Goal: Download file/media

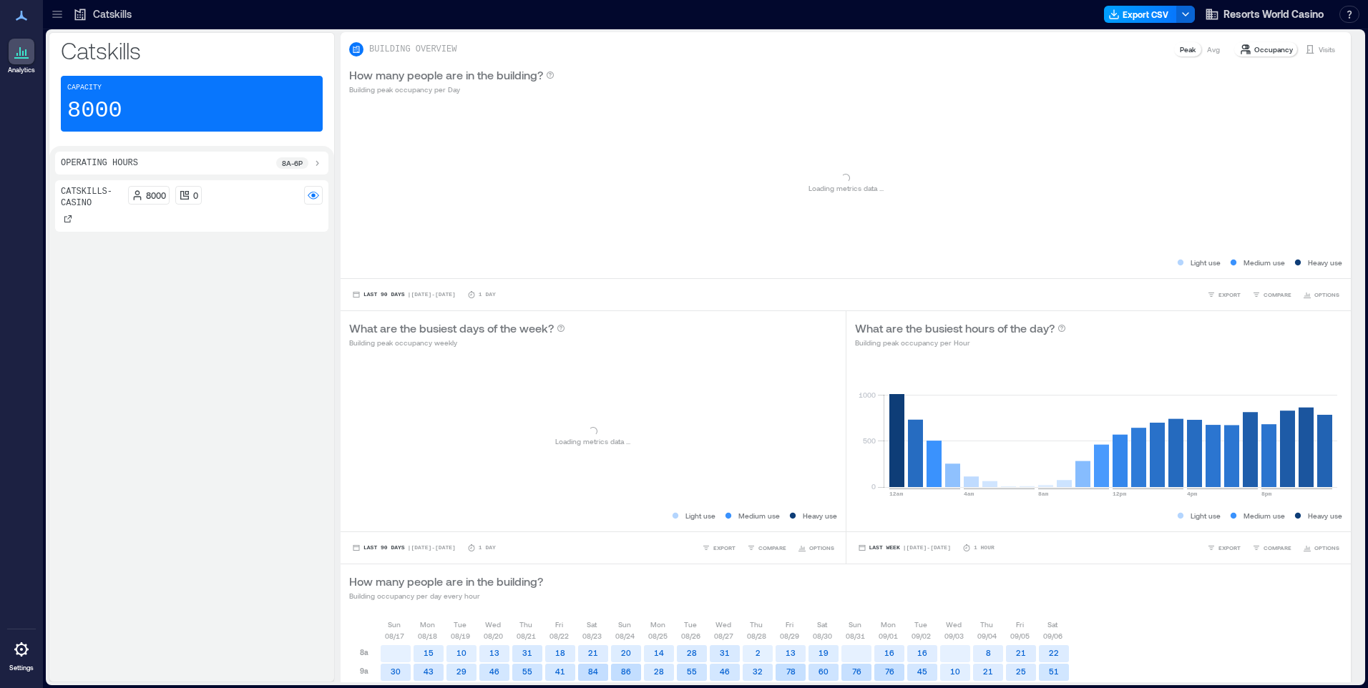
click at [1120, 16] on button "Export CSV" at bounding box center [1140, 14] width 73 height 17
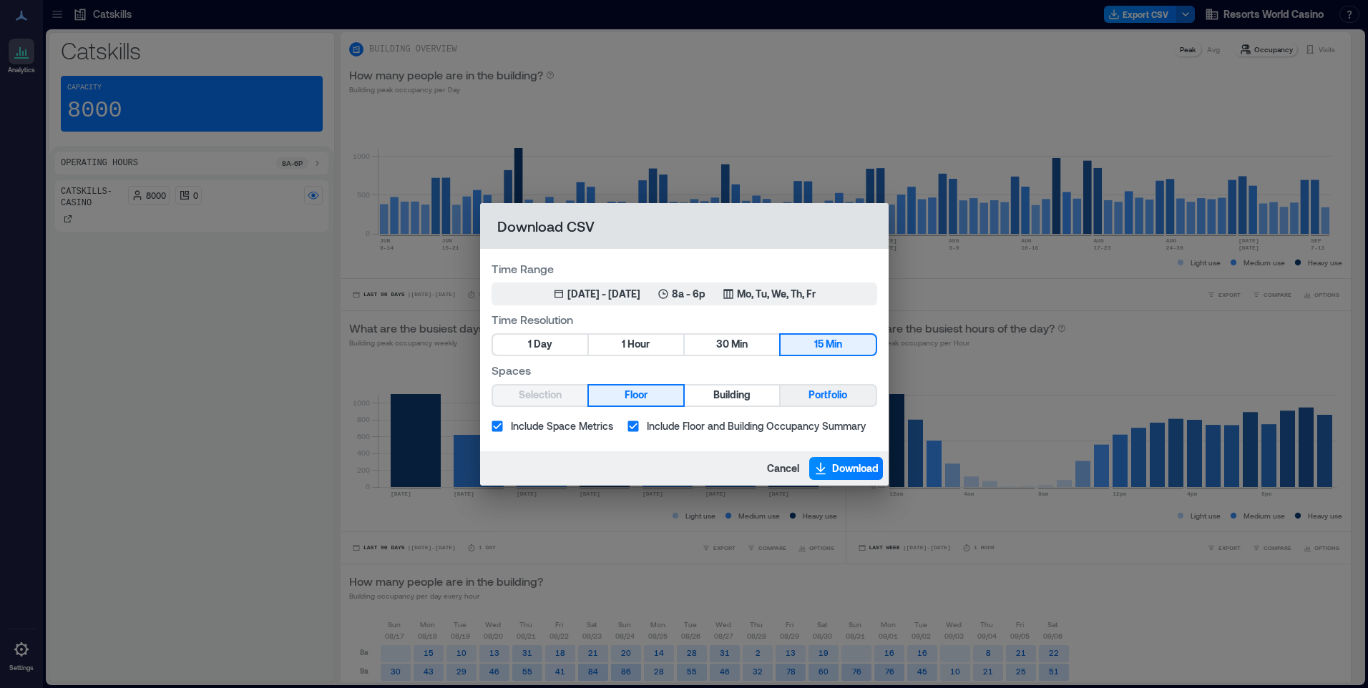
click at [809, 390] on span "Portfolio" at bounding box center [827, 395] width 39 height 18
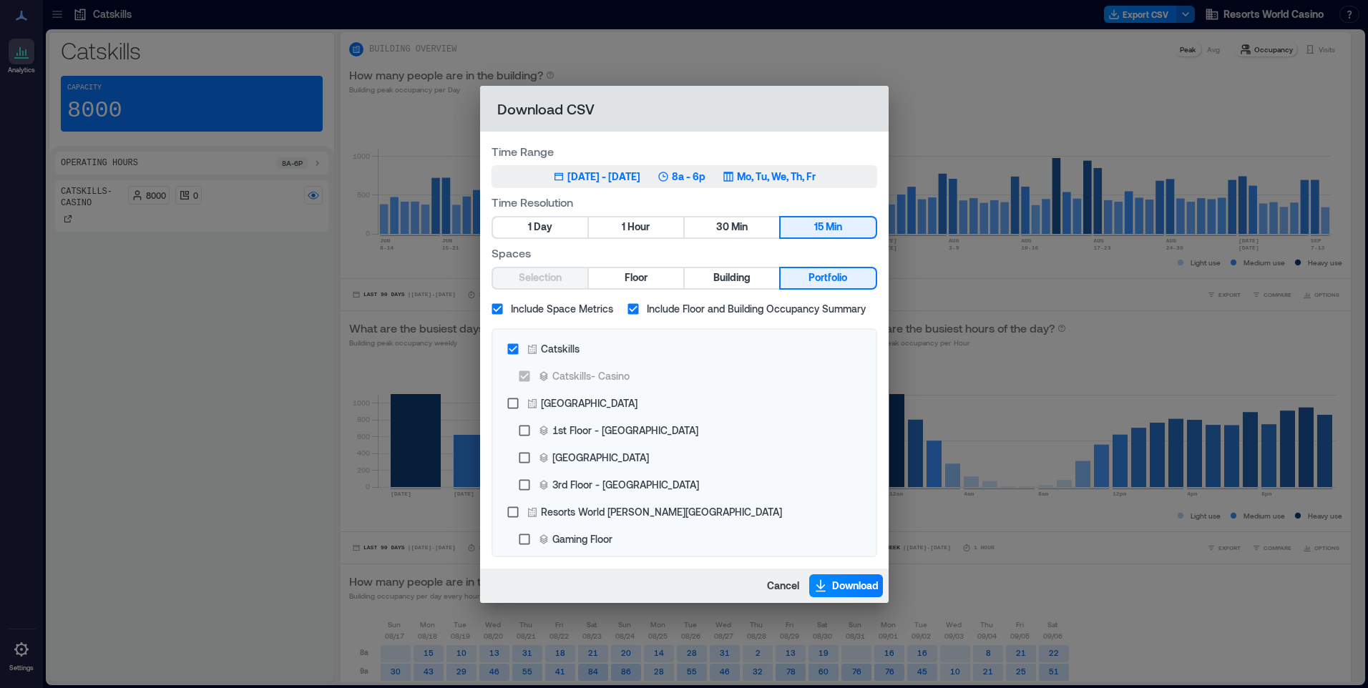
click at [816, 177] on p "Mo, Tu, We, Th, Fr" at bounding box center [776, 177] width 79 height 14
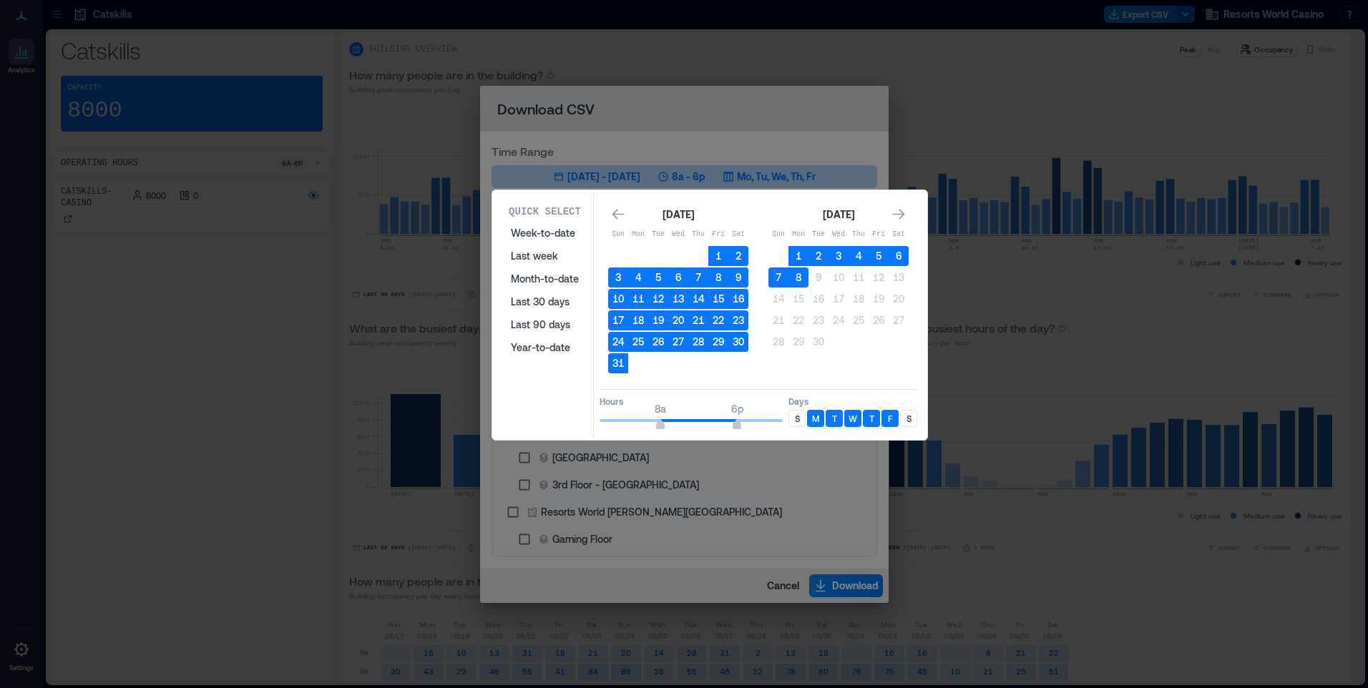
click at [793, 416] on div "S" at bounding box center [796, 418] width 17 height 17
click at [907, 418] on p "S" at bounding box center [908, 418] width 5 height 11
click at [799, 278] on button "8" at bounding box center [798, 278] width 20 height 20
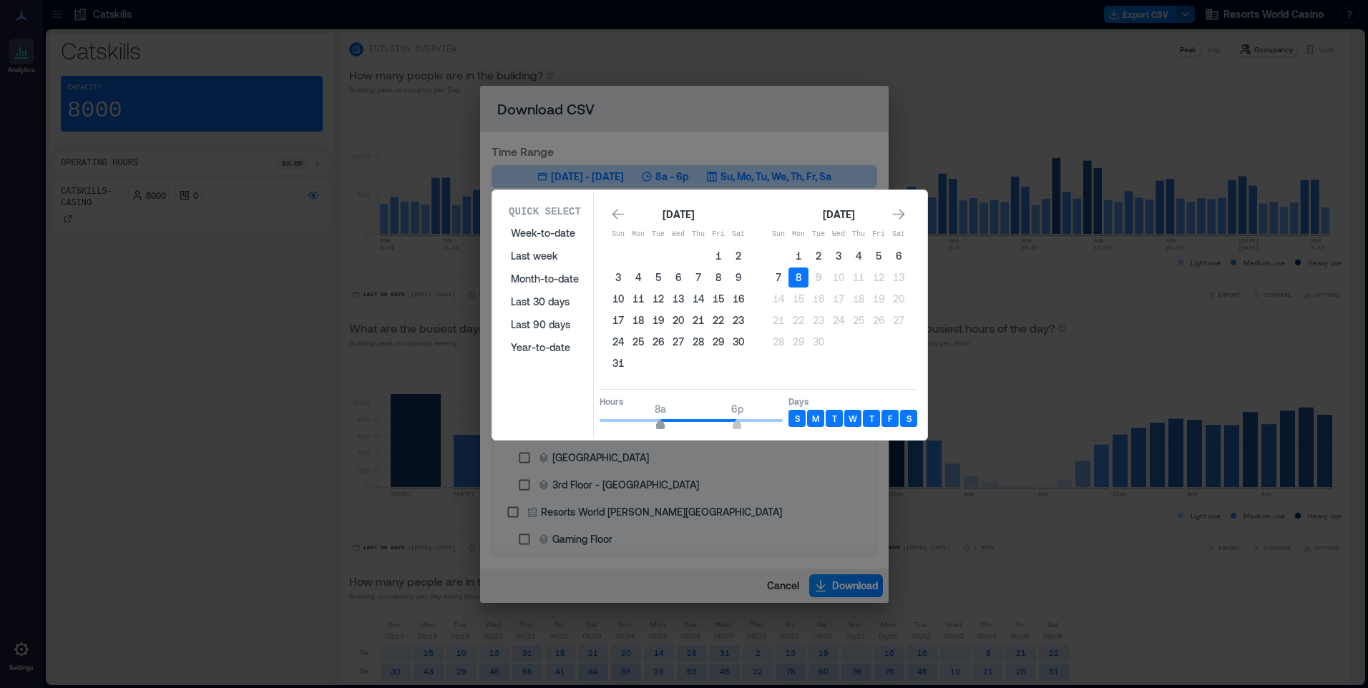
type input "*"
drag, startPoint x: 660, startPoint y: 424, endPoint x: 647, endPoint y: 426, distance: 12.2
click at [643, 426] on span "6a" at bounding box center [645, 427] width 9 height 6
type input "**"
drag, startPoint x: 735, startPoint y: 423, endPoint x: 806, endPoint y: 423, distance: 70.8
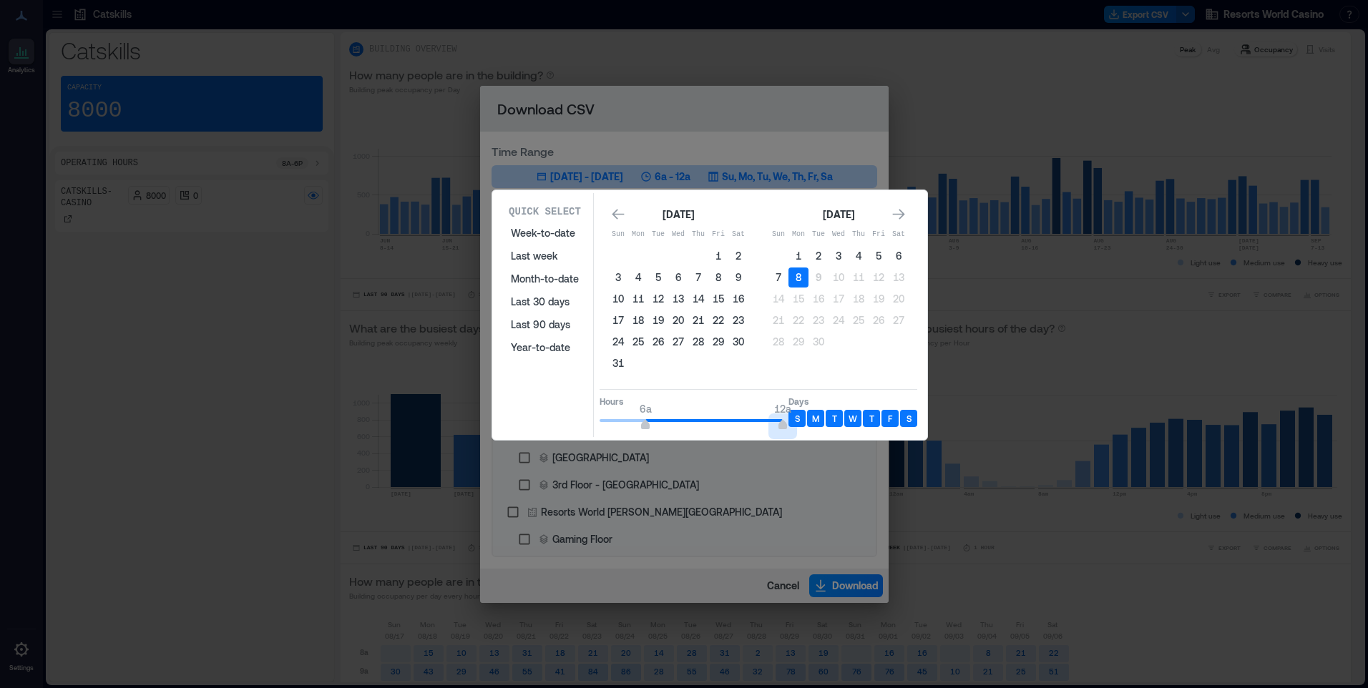
click at [801, 423] on div "Hours 6a 12a Days S M T W T F S" at bounding box center [758, 410] width 318 height 42
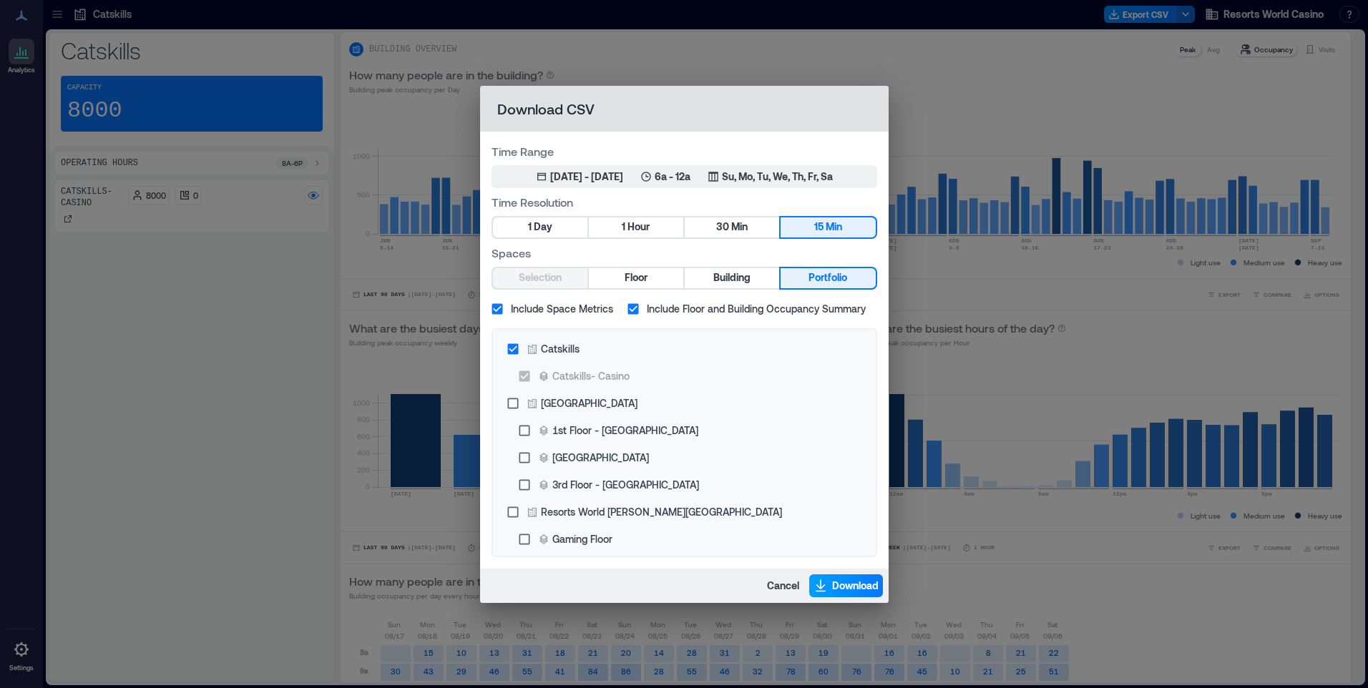
click at [837, 582] on span "Download" at bounding box center [855, 586] width 47 height 14
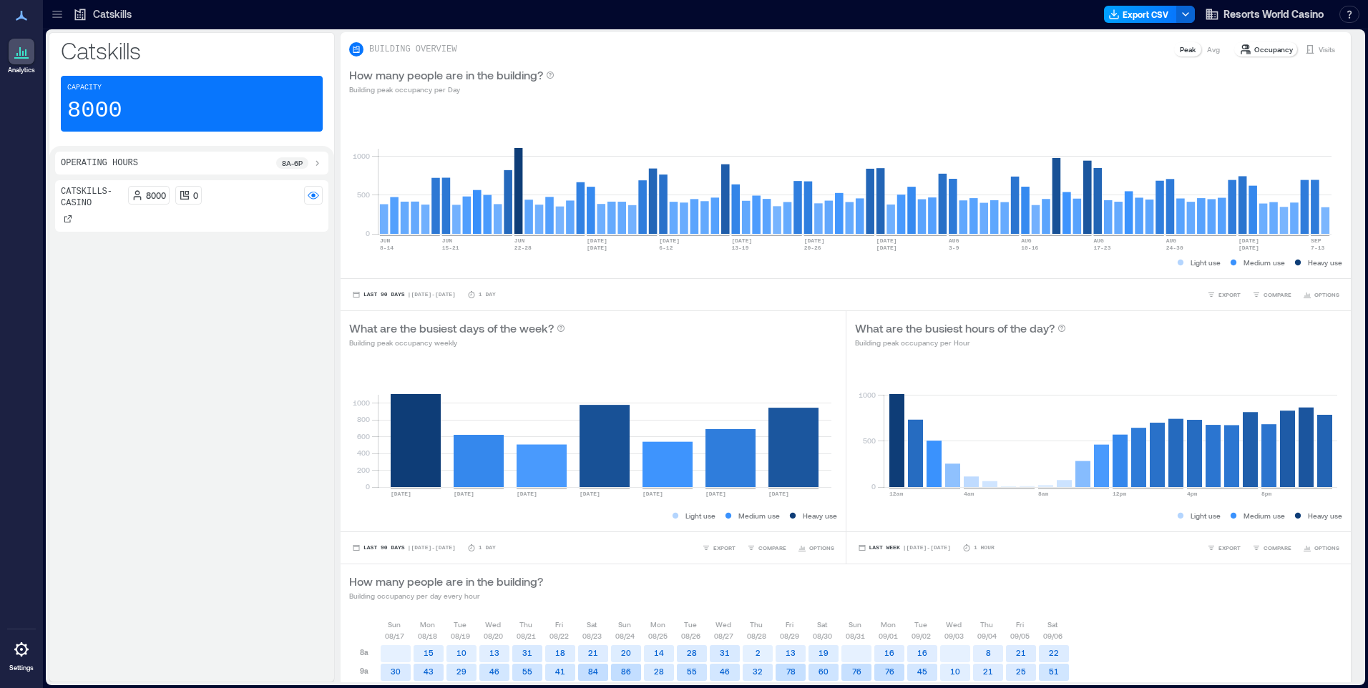
click at [1164, 18] on button "Export CSV" at bounding box center [1140, 14] width 73 height 17
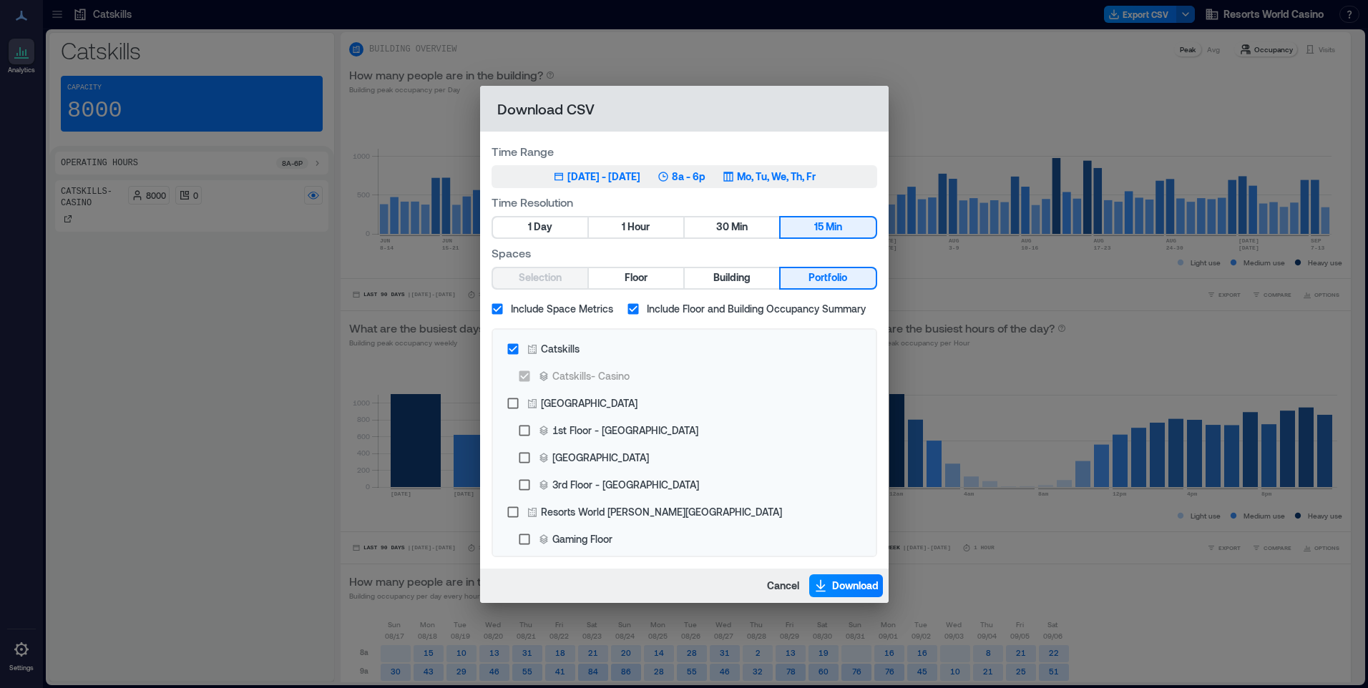
click at [806, 167] on button "Jun 9, 2025 - [DATE] 8a - 6p Mo, Tu, We, Th, Fr" at bounding box center [684, 176] width 386 height 23
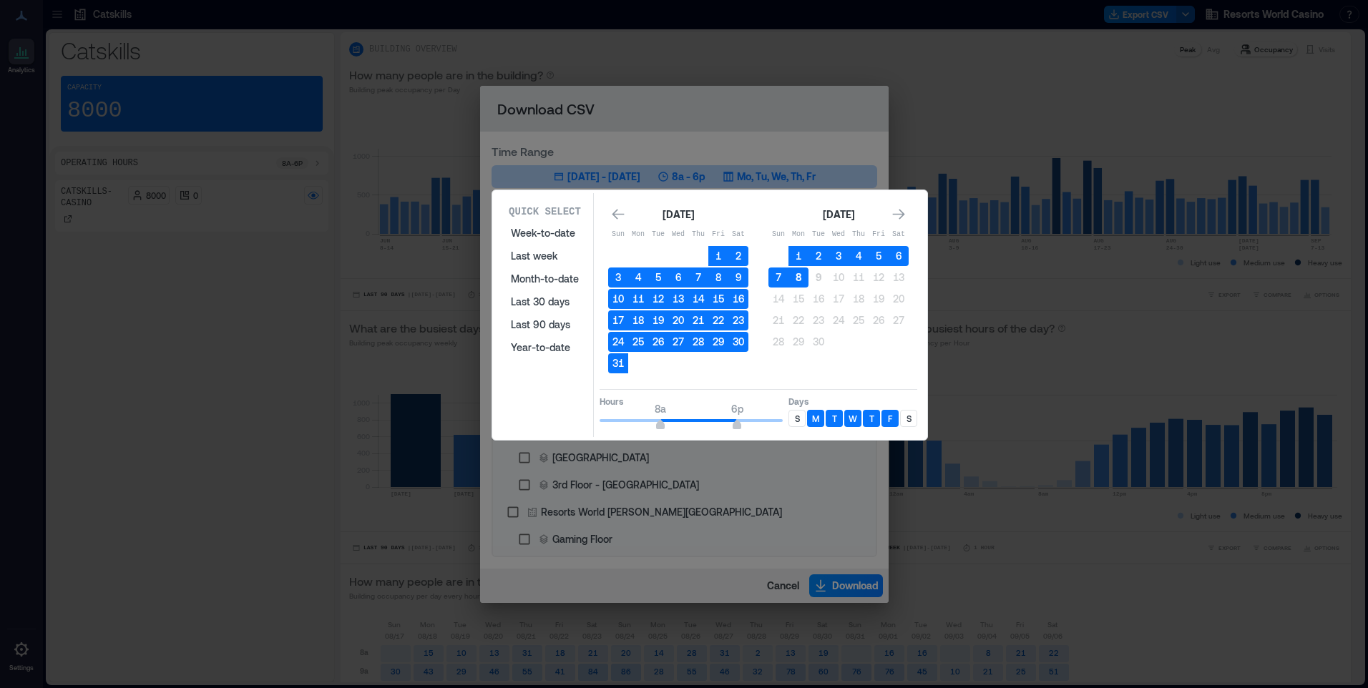
click at [802, 286] on button "8" at bounding box center [798, 278] width 20 height 20
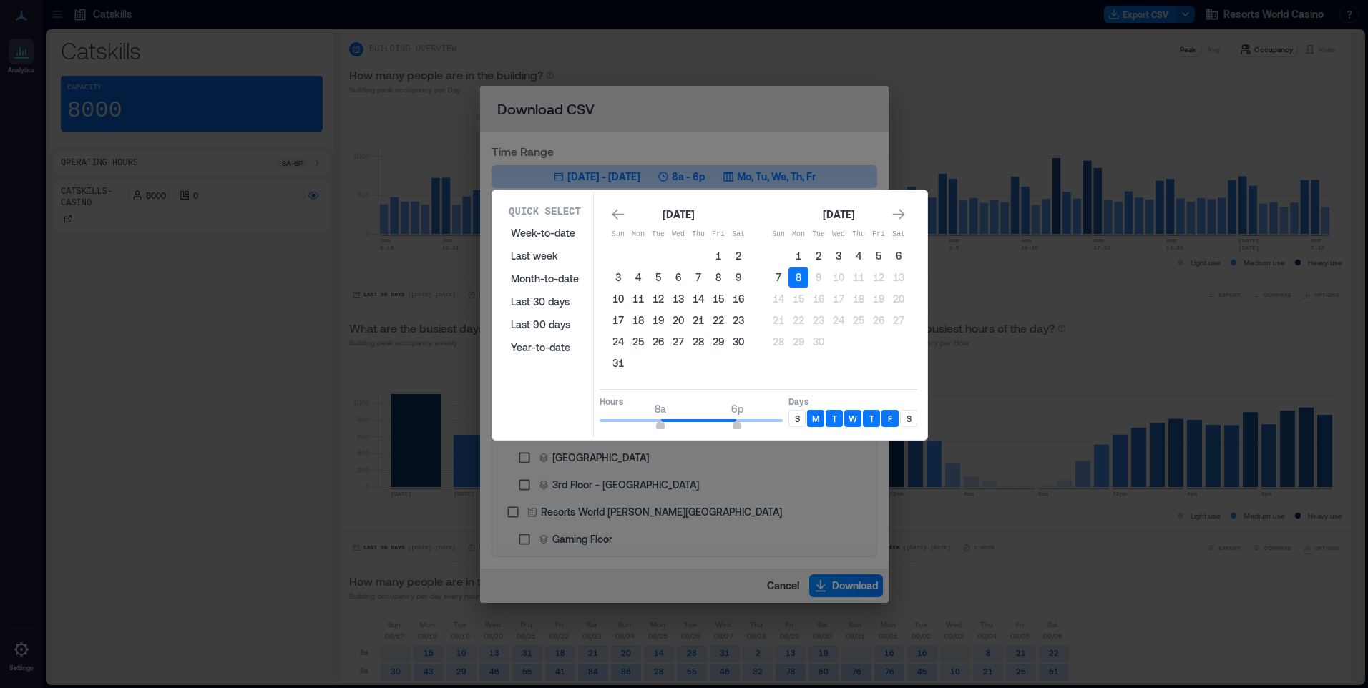
click at [795, 421] on p "S" at bounding box center [797, 418] width 5 height 11
click at [911, 417] on p "S" at bounding box center [908, 418] width 5 height 11
type input "*"
drag, startPoint x: 656, startPoint y: 418, endPoint x: 511, endPoint y: 396, distance: 146.9
click at [0, 687] on div "Quick Select Week-to-date Last week Month-to-date Last 30 days Last 90 days Yea…" at bounding box center [0, 688] width 0 height 0
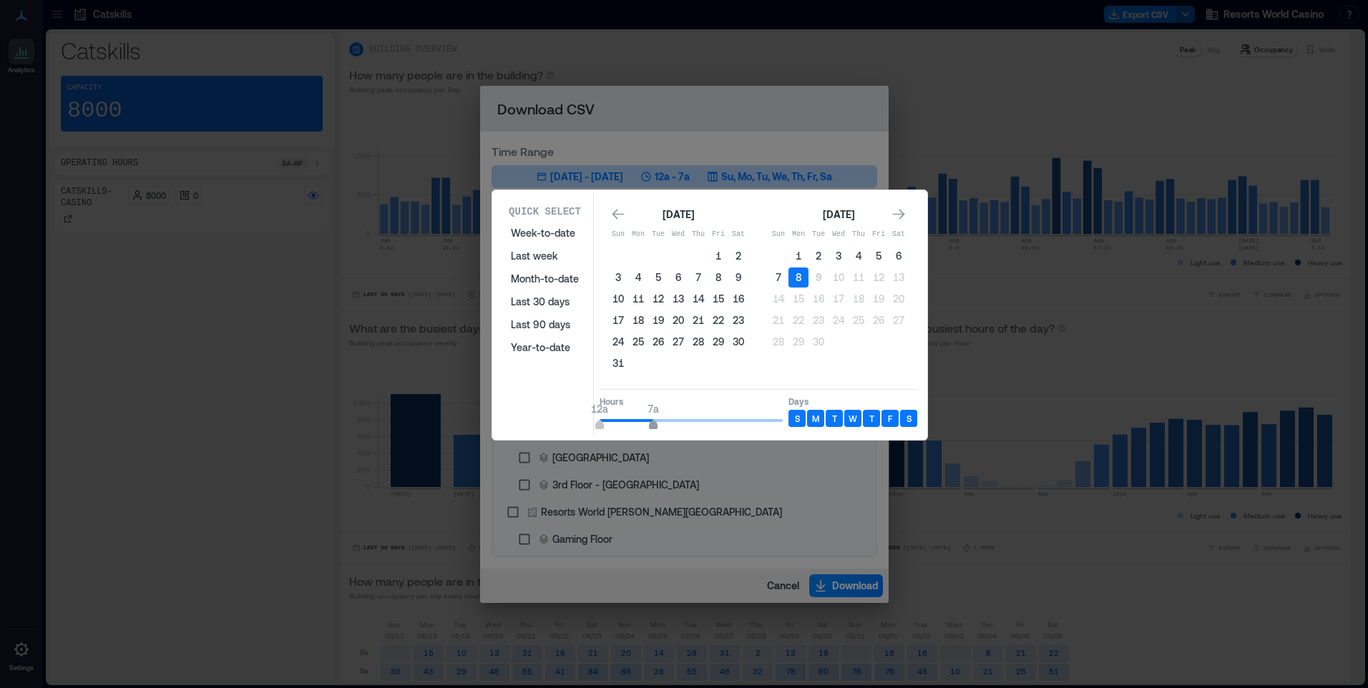
type input "*"
drag, startPoint x: 736, startPoint y: 417, endPoint x: 644, endPoint y: 429, distance: 93.1
click at [644, 429] on span "12a 6a" at bounding box center [690, 420] width 183 height 21
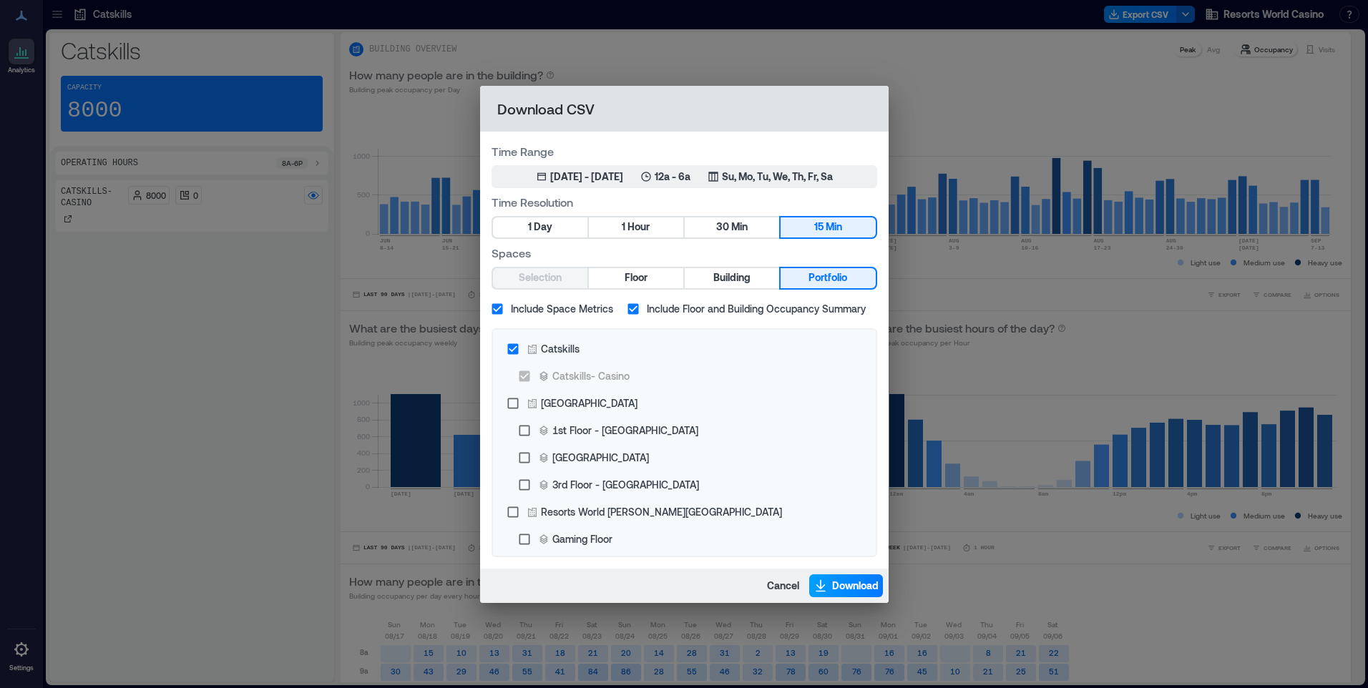
click at [843, 582] on span "Download" at bounding box center [855, 586] width 47 height 14
